Goal: Find specific page/section: Find specific page/section

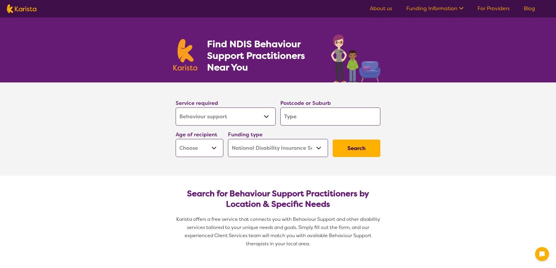
select select "Behaviour support"
select select "NDIS"
select select "Behaviour support"
select select "NDIS"
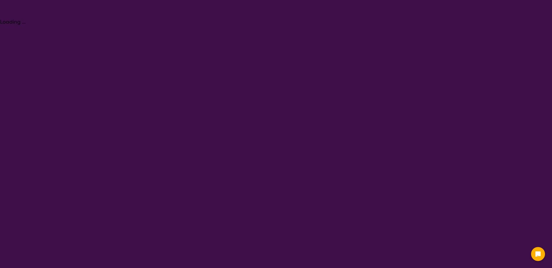
select select "Behaviour support"
select select "NDIS"
select select "Behaviour support"
select select "NDIS"
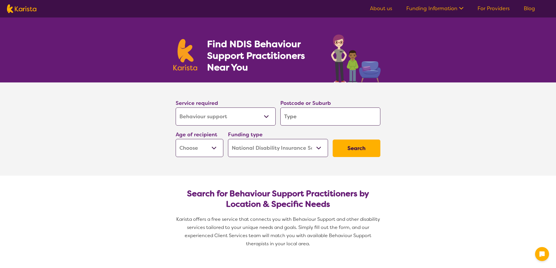
select select "Behaviour support"
select select "NDIS"
select select "Behaviour support"
select select "NDIS"
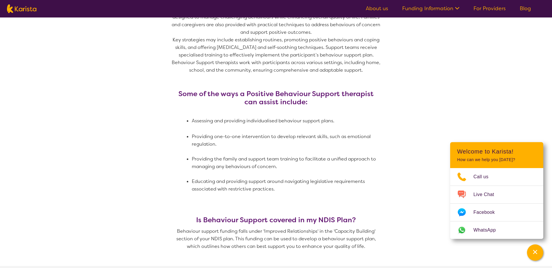
scroll to position [349, 0]
